Goal: Find specific page/section: Find specific page/section

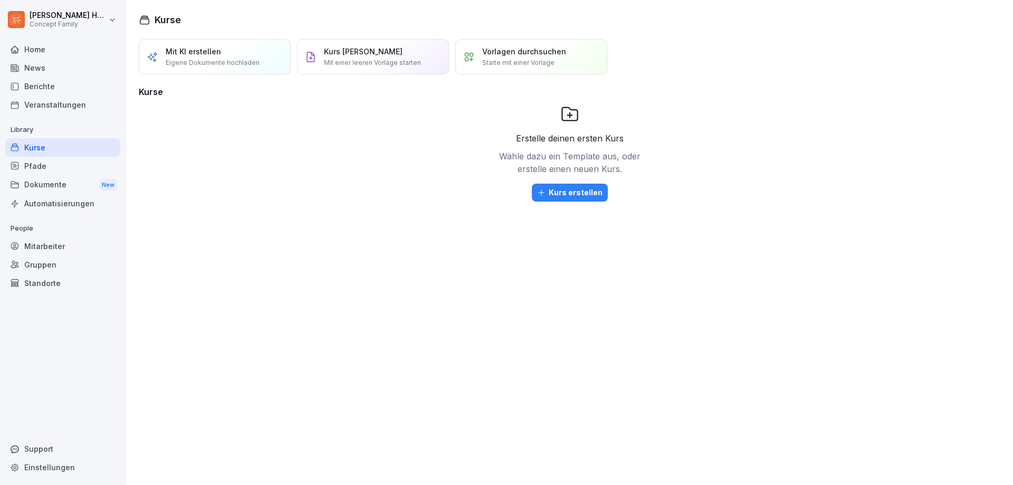
click at [59, 93] on div "Berichte" at bounding box center [62, 86] width 115 height 18
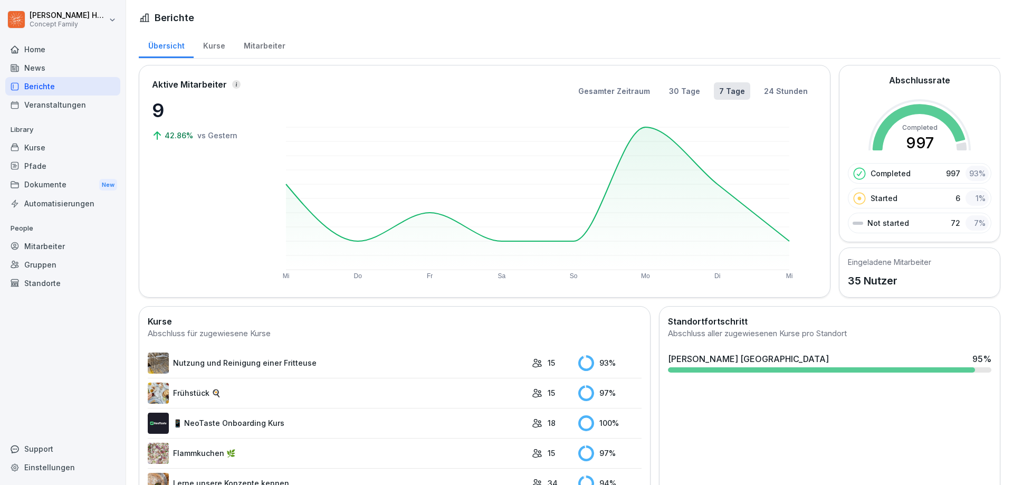
click at [257, 52] on div "Mitarbeiter" at bounding box center [264, 44] width 60 height 27
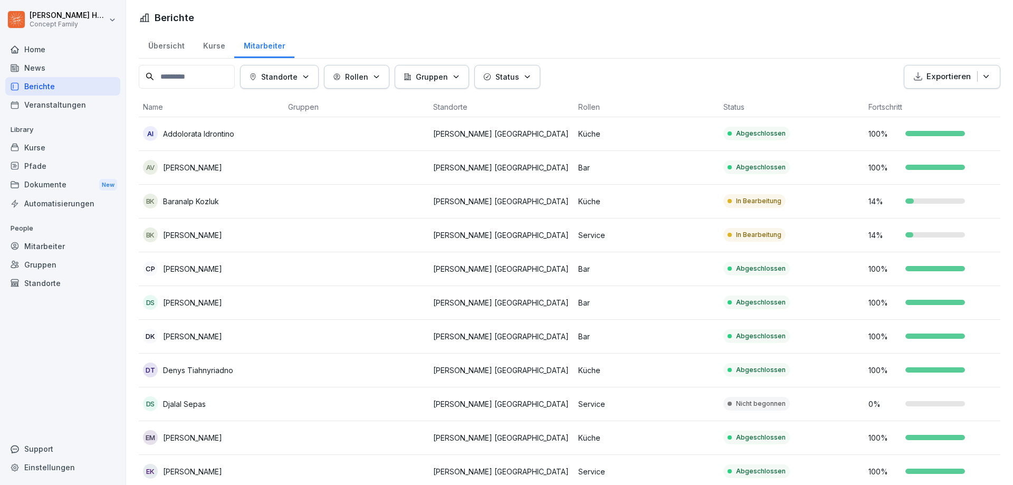
click at [44, 86] on div "Berichte" at bounding box center [62, 86] width 115 height 18
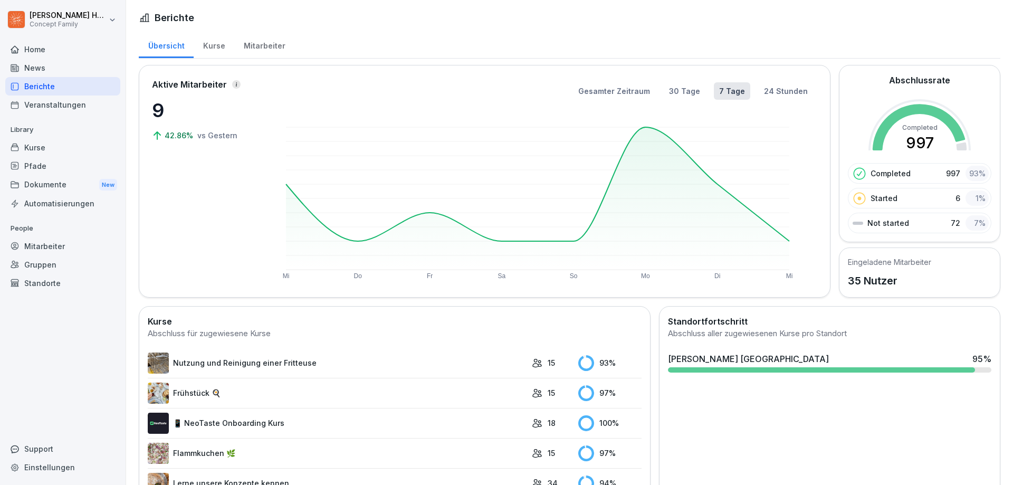
click at [282, 52] on div "Mitarbeiter" at bounding box center [264, 44] width 60 height 27
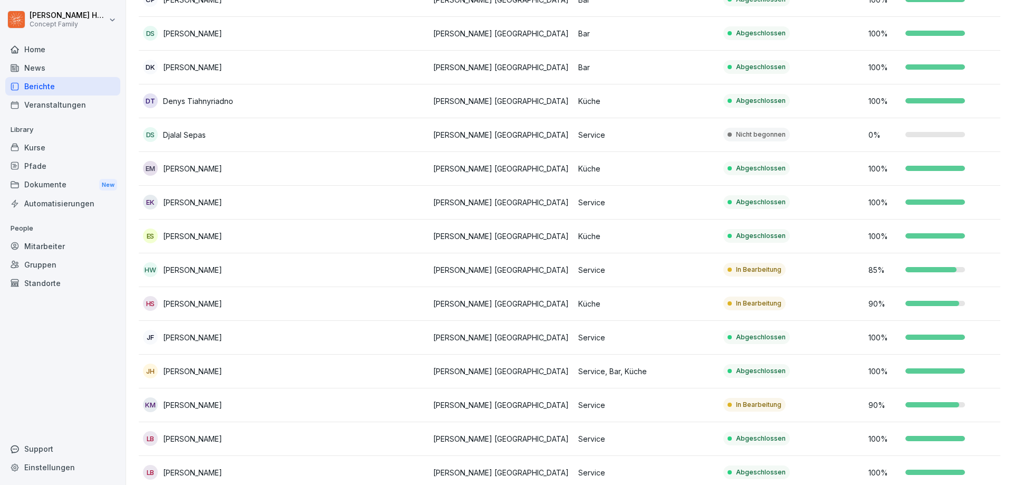
scroll to position [53, 0]
